Goal: Manage account settings

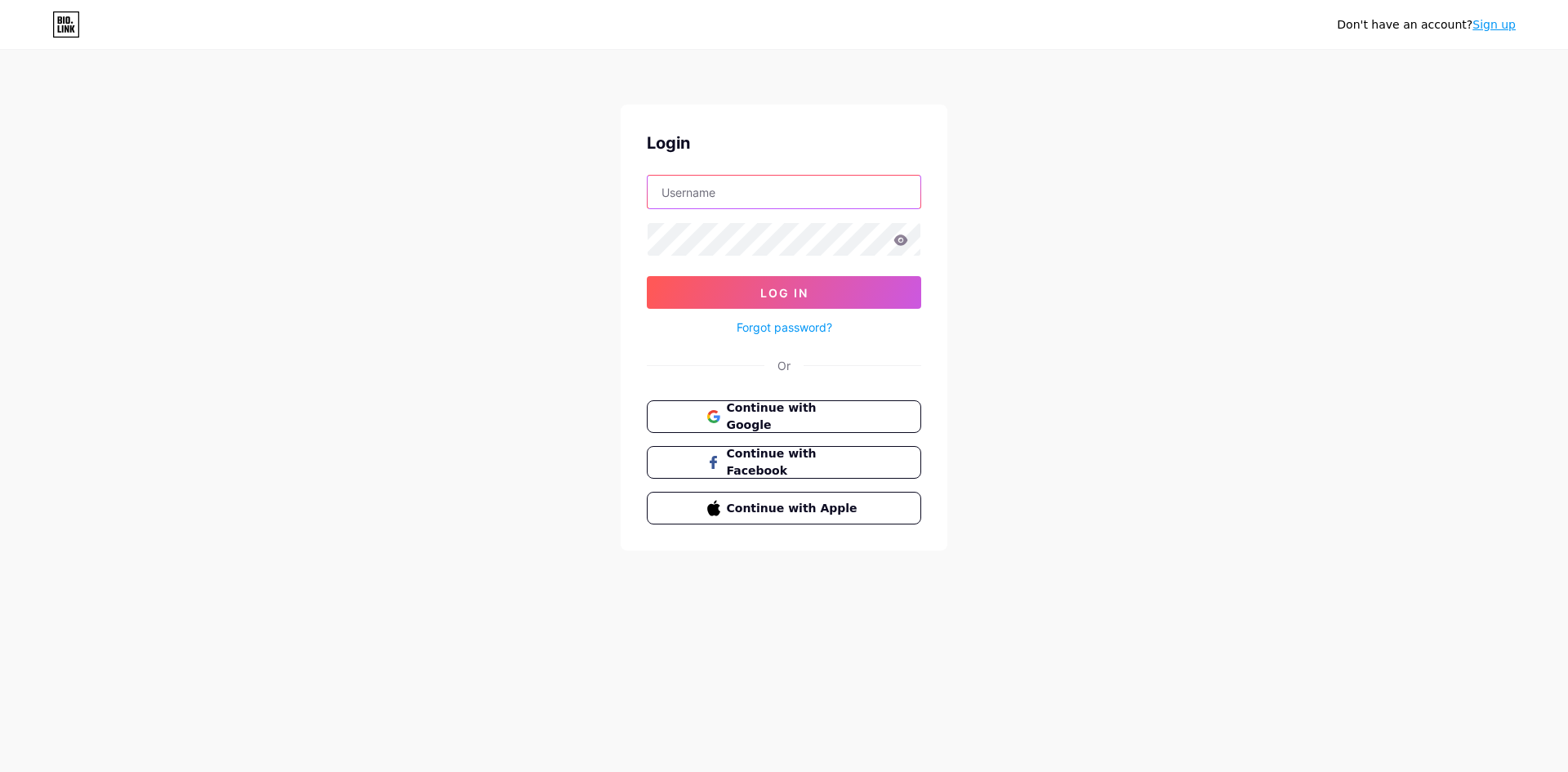
click at [795, 198] on input "text" at bounding box center [784, 192] width 273 height 33
type input "[EMAIL_ADDRESS][DOMAIN_NAME]"
click at [907, 241] on icon at bounding box center [901, 240] width 15 height 12
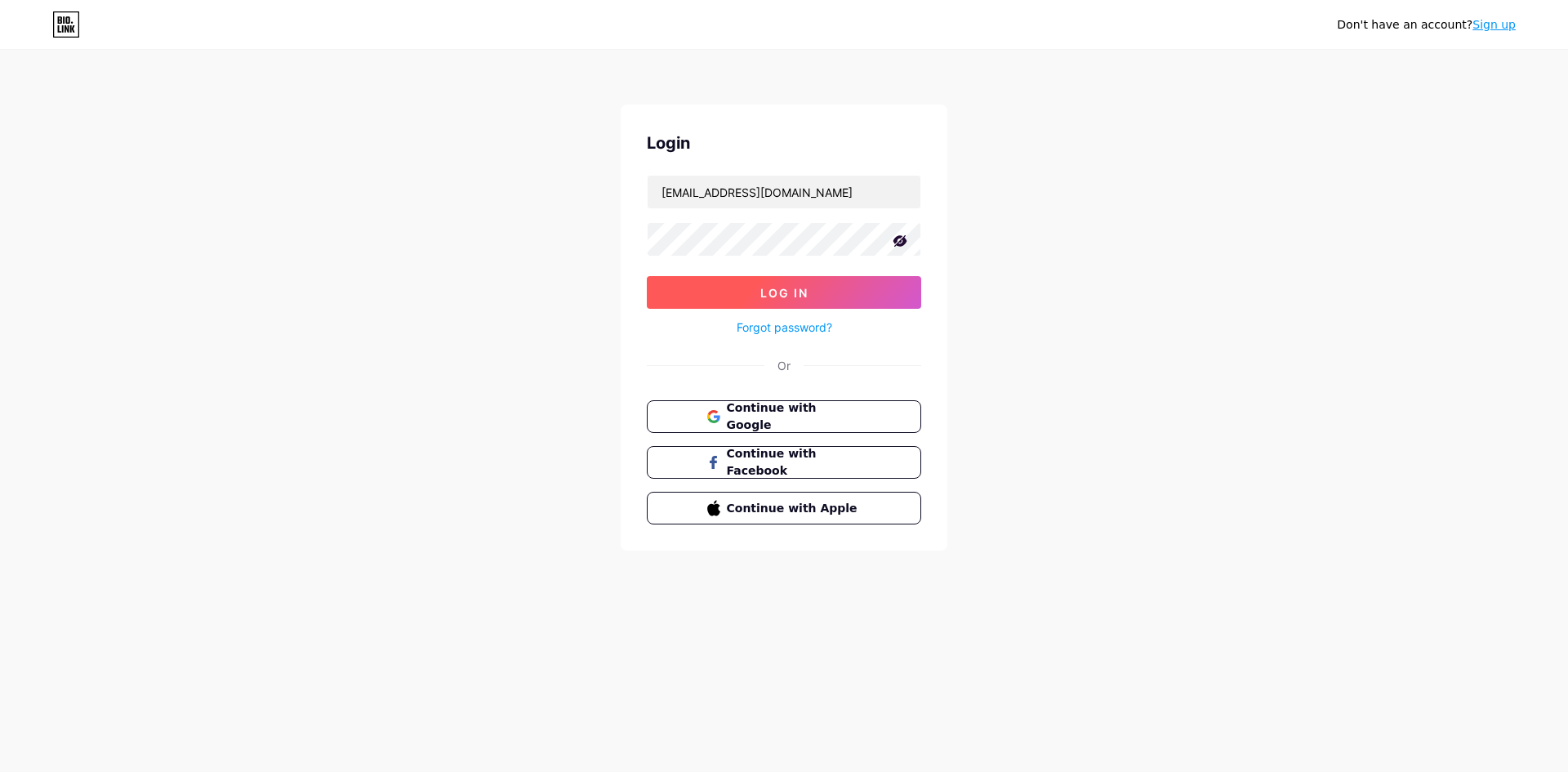
click at [825, 288] on button "Log In" at bounding box center [784, 292] width 274 height 33
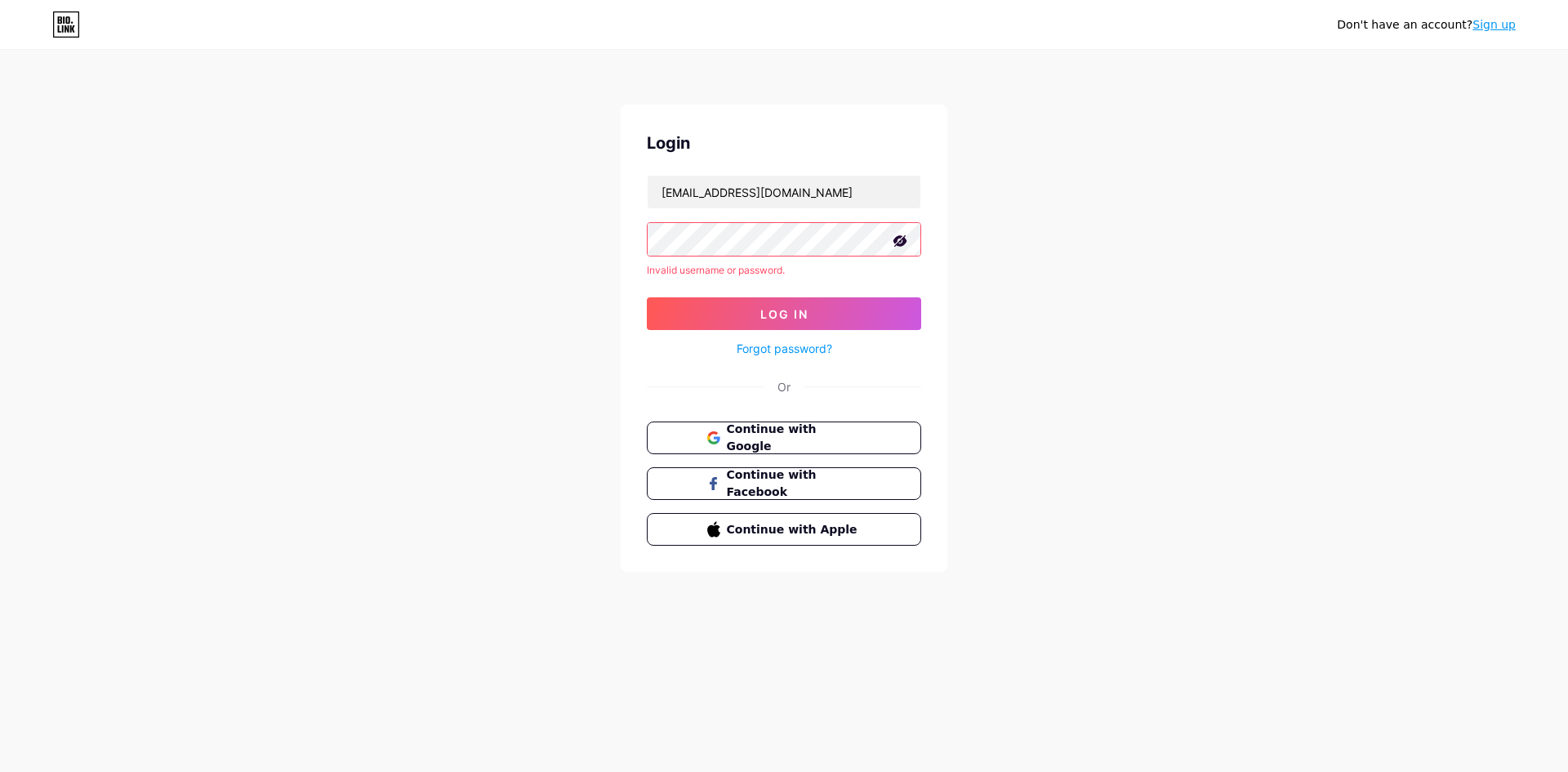
click at [647, 297] on button "Log In" at bounding box center [784, 313] width 274 height 33
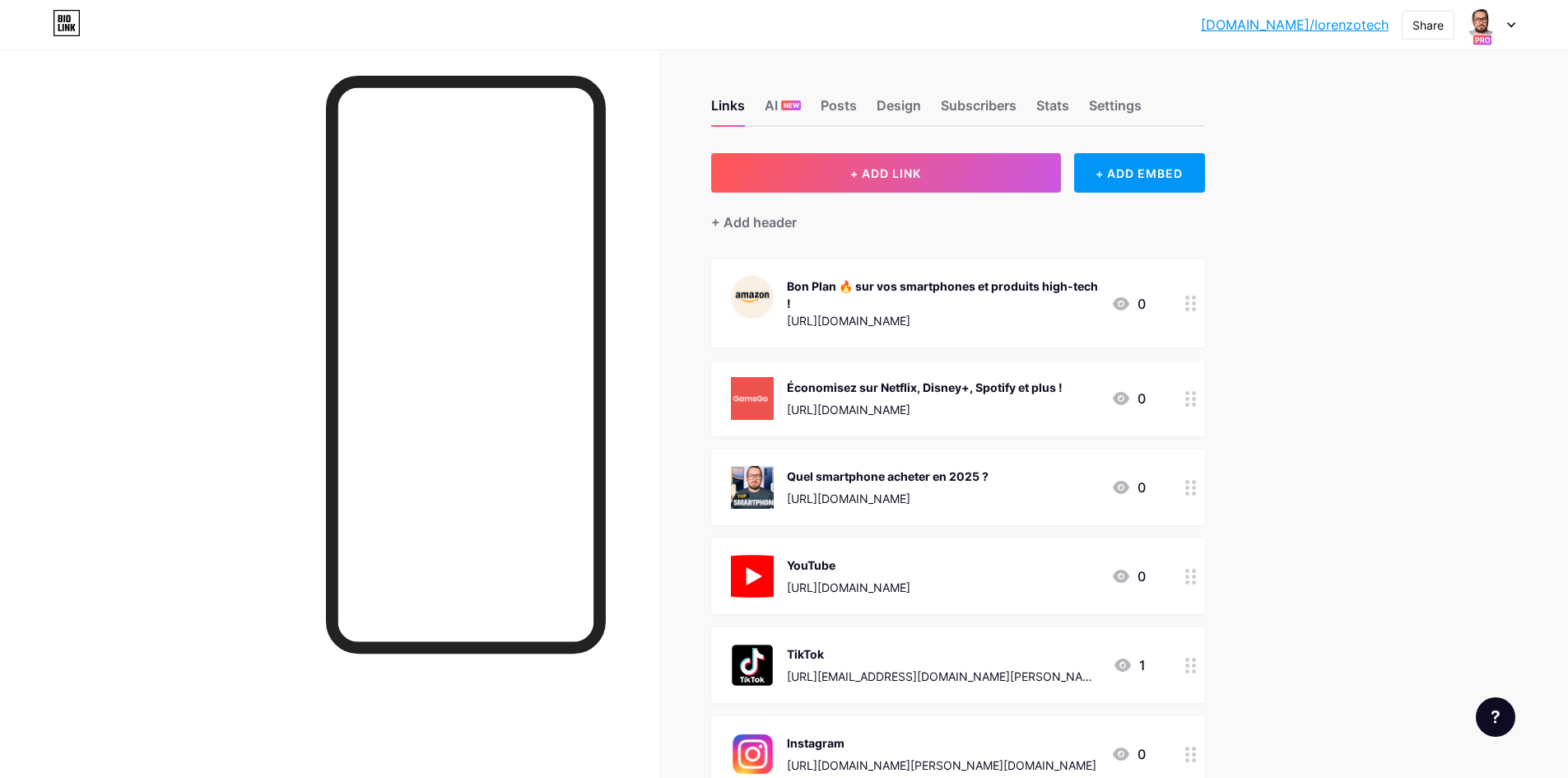
click at [1516, 26] on div "[DOMAIN_NAME]/[PERSON_NAME]... [DOMAIN_NAME]/lorenzotech Share Switch accounts …" at bounding box center [784, 25] width 1568 height 29
click at [1515, 25] on icon at bounding box center [1511, 25] width 8 height 6
click at [1368, 243] on link "Account settings" at bounding box center [1412, 233] width 204 height 44
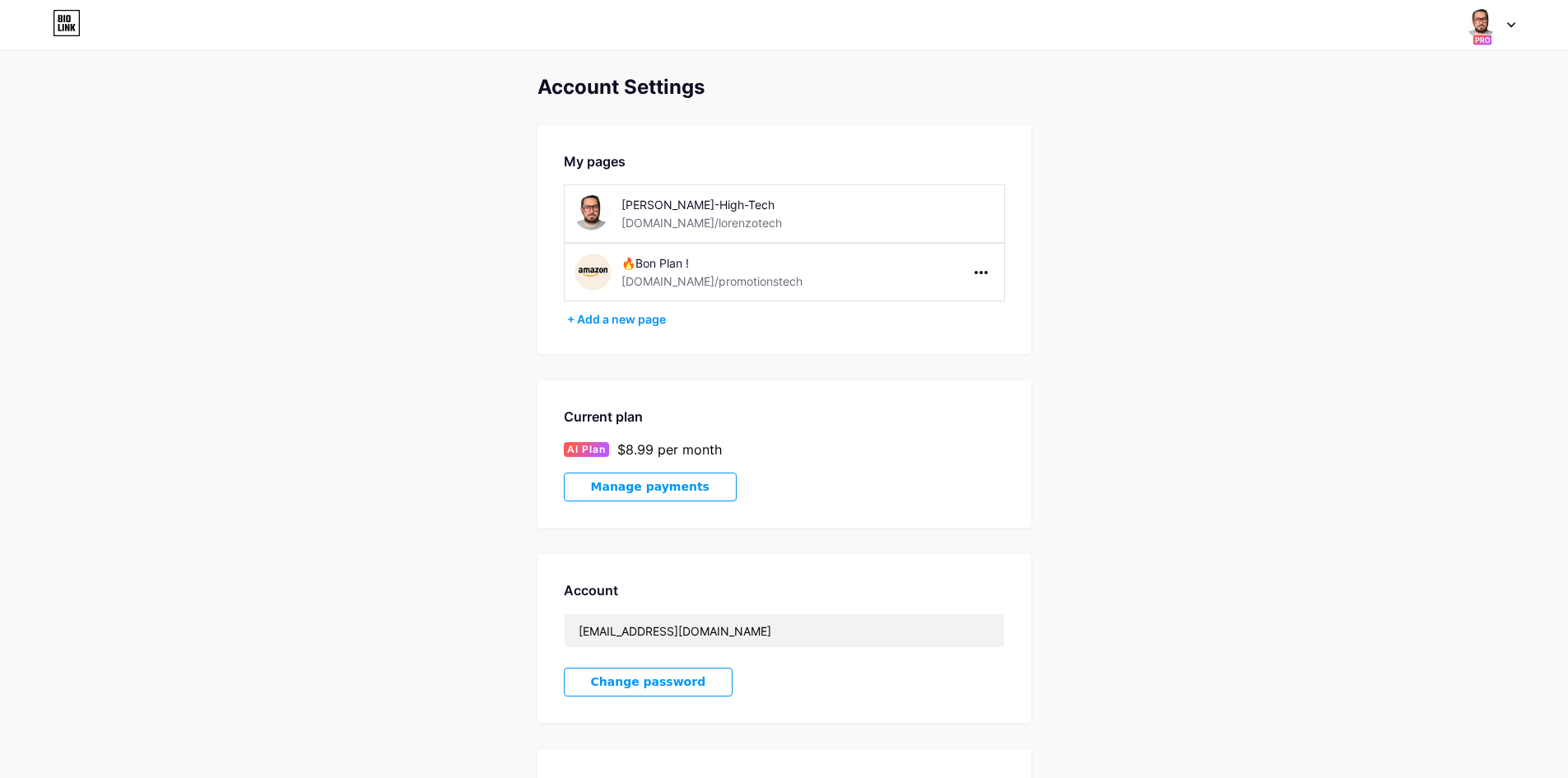
click at [1052, 445] on div "Account Settings My pages [PERSON_NAME]-High-Tech [DOMAIN_NAME]/lorenzotech 🔥Bo…" at bounding box center [784, 494] width 1568 height 837
click at [599, 454] on span "AI Plan" at bounding box center [587, 449] width 39 height 15
click at [656, 450] on div "$8.99 per month" at bounding box center [669, 448] width 105 height 19
click at [656, 492] on span "Manage payments" at bounding box center [650, 486] width 119 height 14
